Goal: Information Seeking & Learning: Learn about a topic

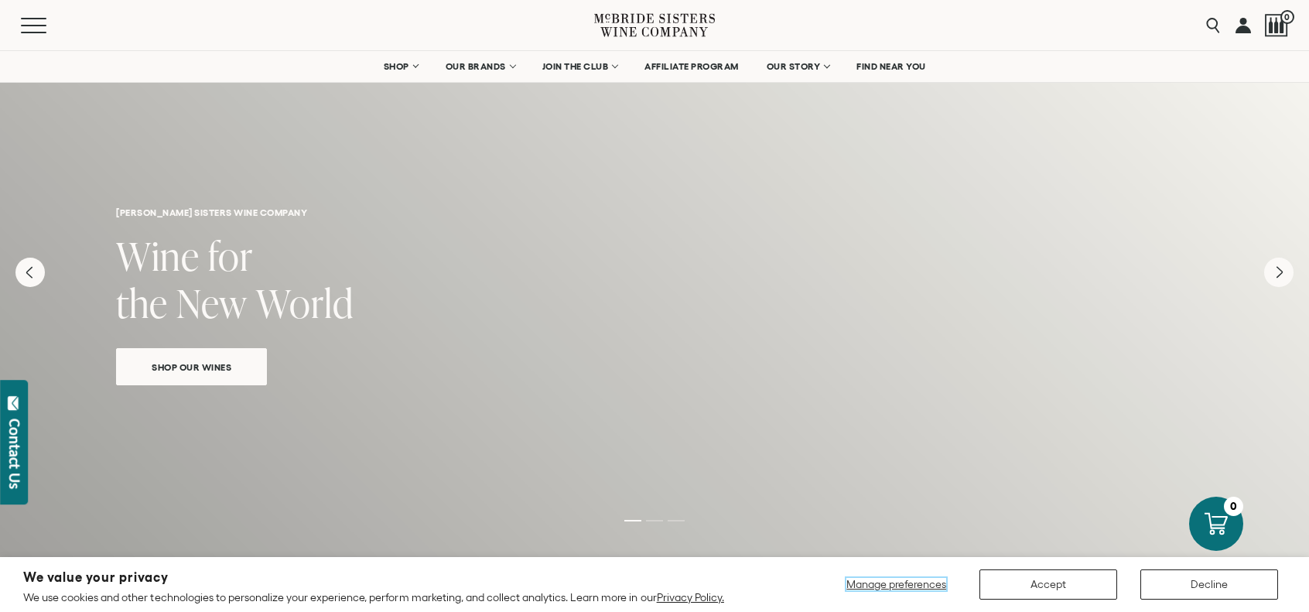
click at [933, 584] on span "Manage preferences" at bounding box center [896, 584] width 100 height 12
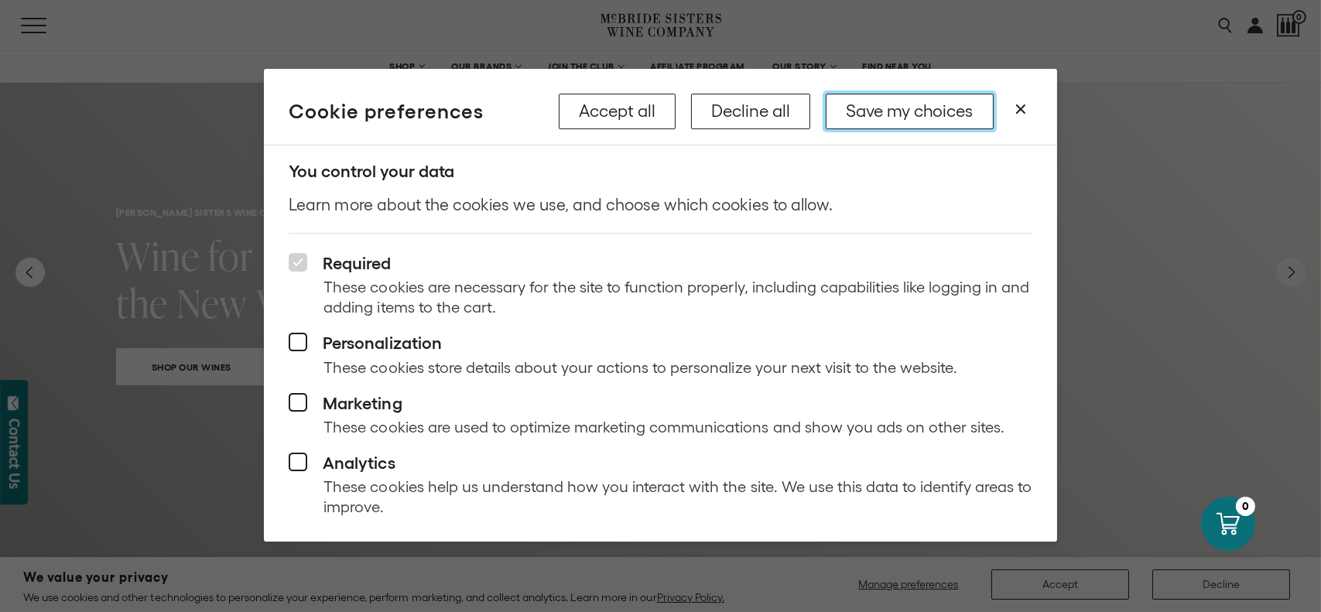
click at [884, 104] on button "Save my choices" at bounding box center [910, 112] width 168 height 36
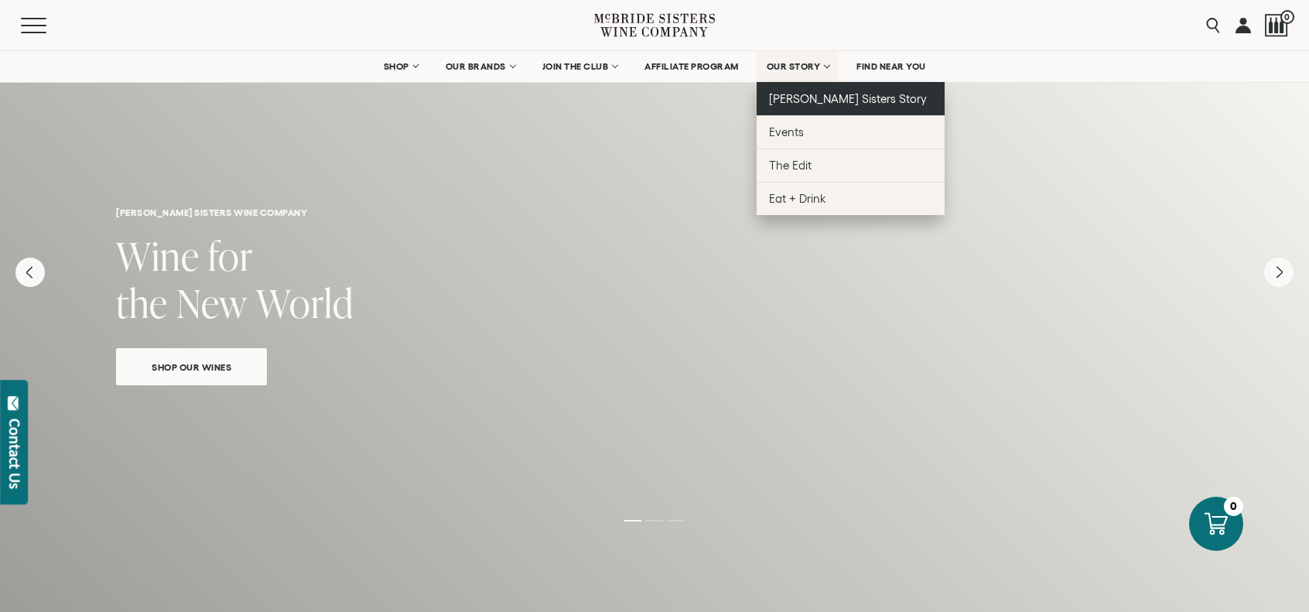
click at [815, 92] on span "[PERSON_NAME] Sisters Story" at bounding box center [848, 98] width 159 height 13
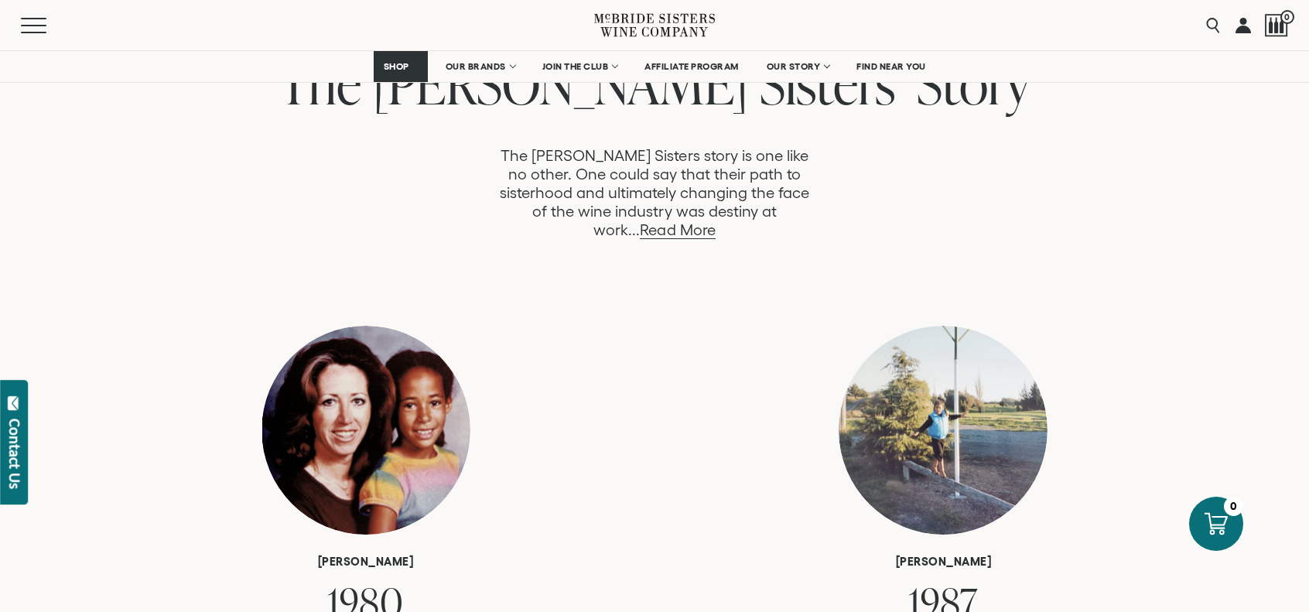
scroll to position [843, 0]
click at [715, 221] on link "Read More" at bounding box center [677, 230] width 75 height 18
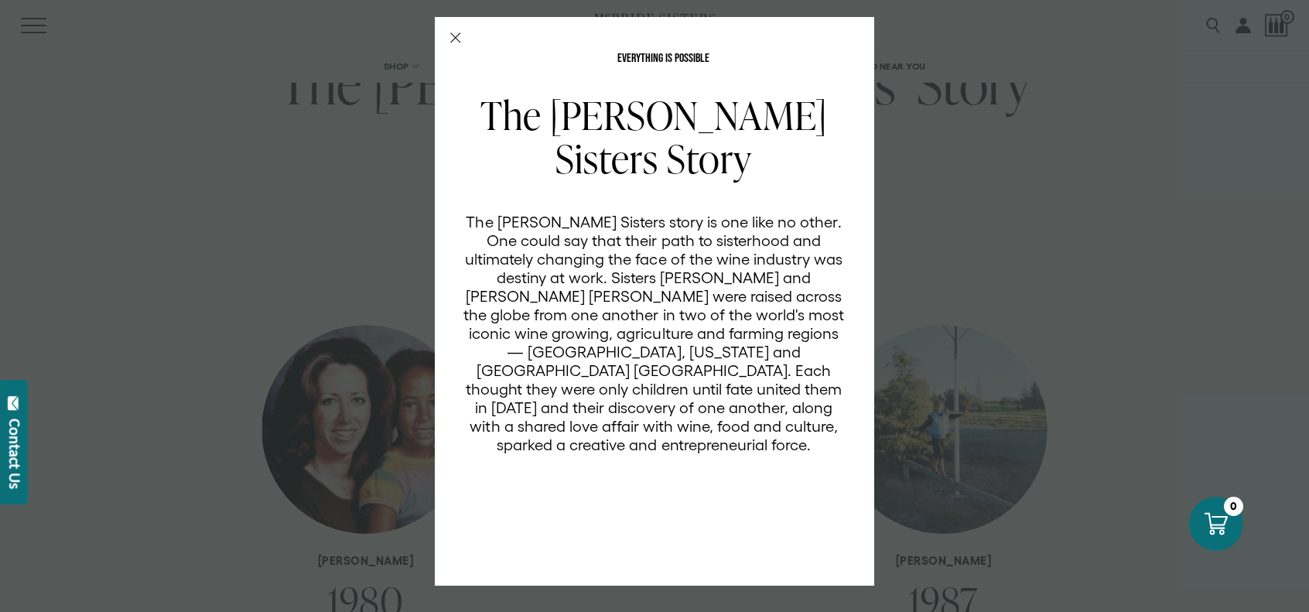
click at [992, 164] on div "EVERYTHING IS POSSIBLE The [PERSON_NAME] Sisters Story The [PERSON_NAME] Sister…" at bounding box center [654, 306] width 1309 height 612
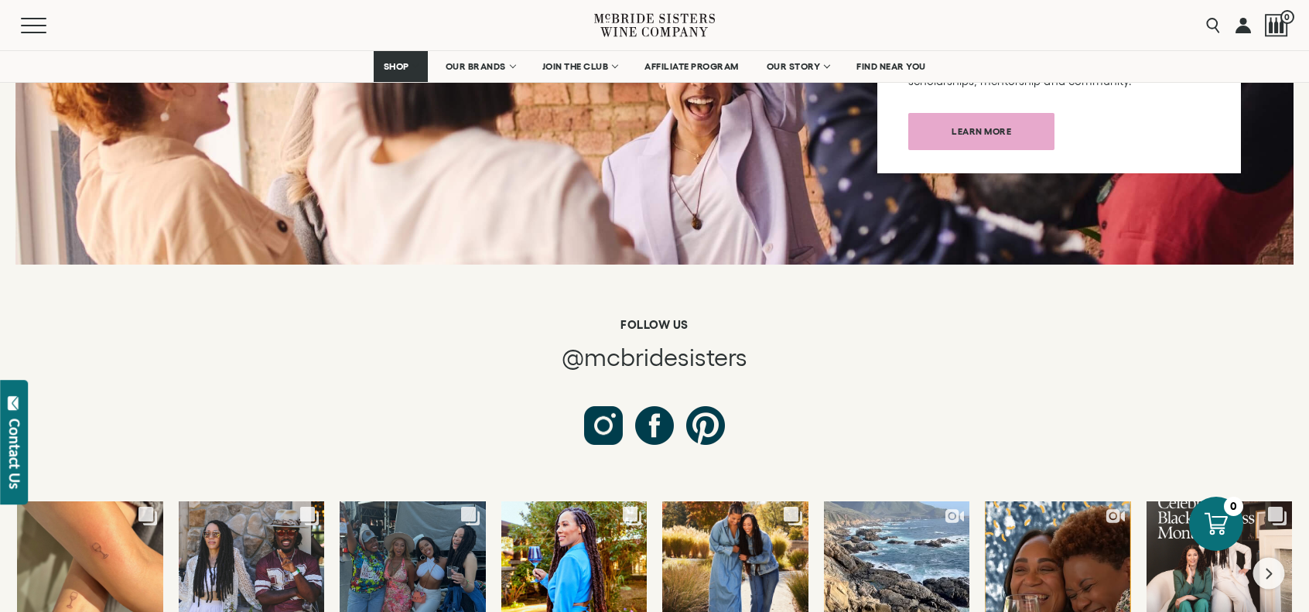
scroll to position [5673, 0]
